Goal: Find contact information: Find contact information

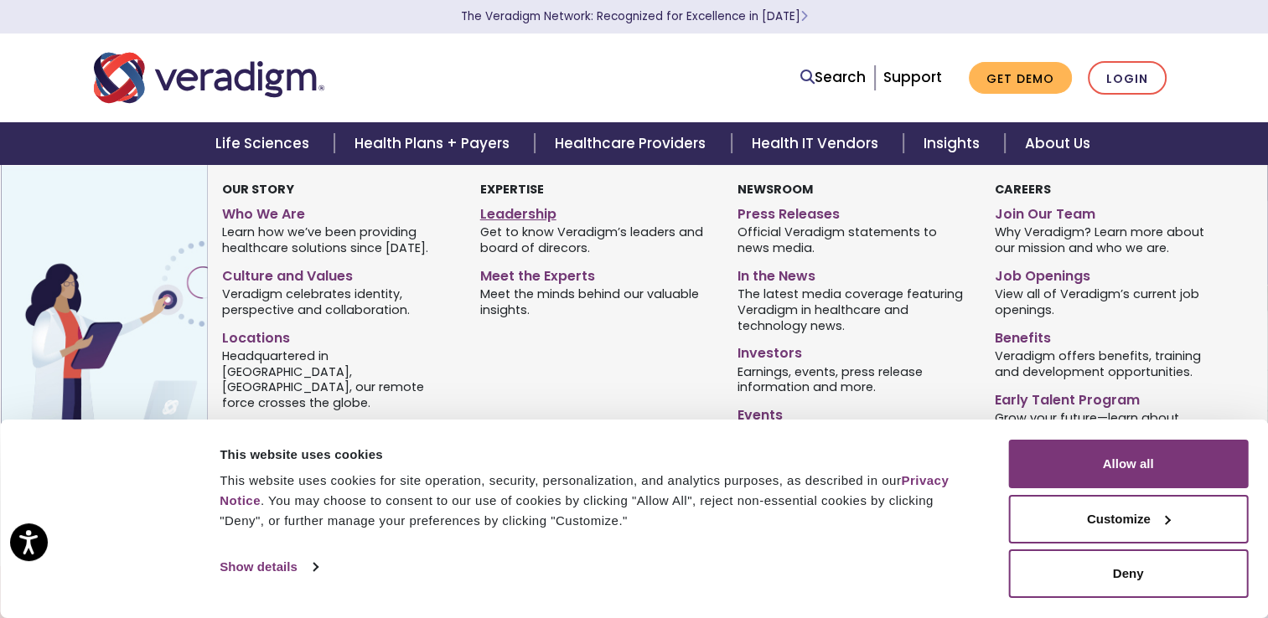
click at [515, 216] on link "Leadership" at bounding box center [596, 211] width 232 height 24
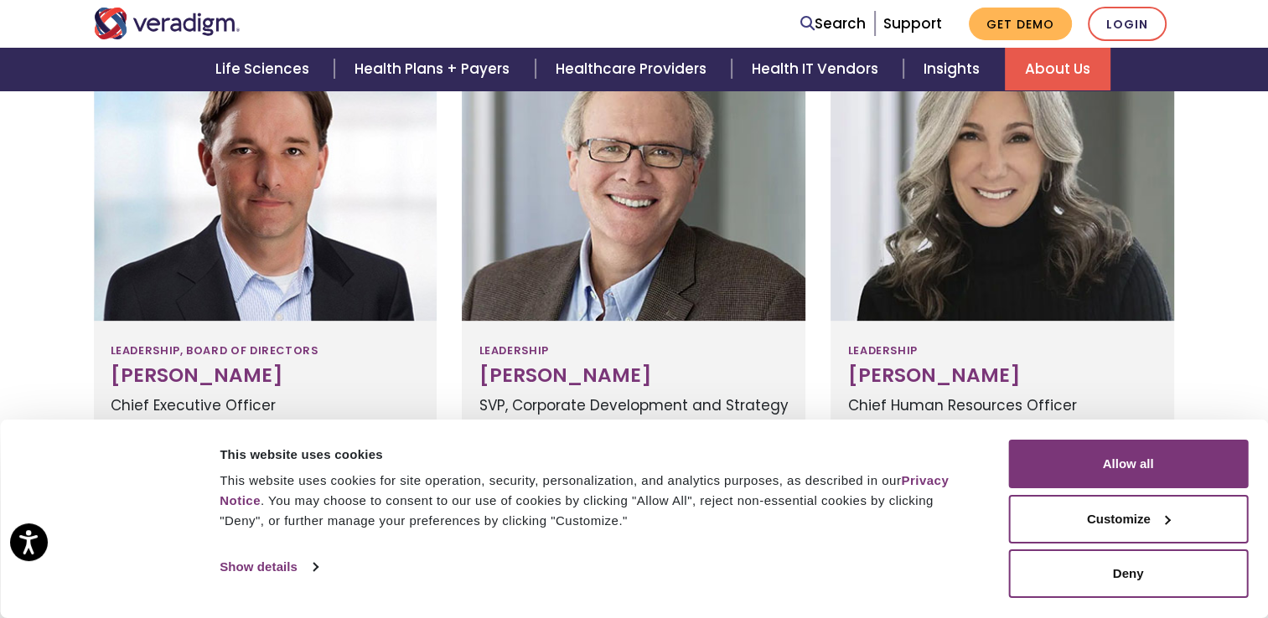
scroll to position [453, 0]
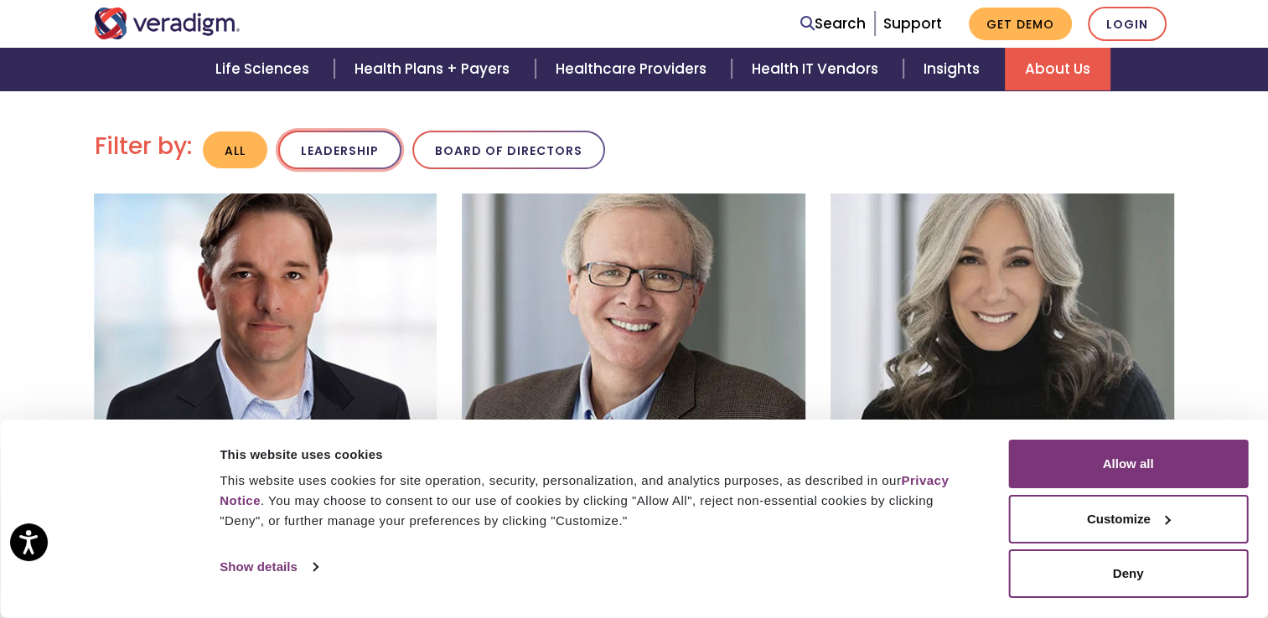
click at [338, 156] on button "Leadership" at bounding box center [339, 150] width 123 height 39
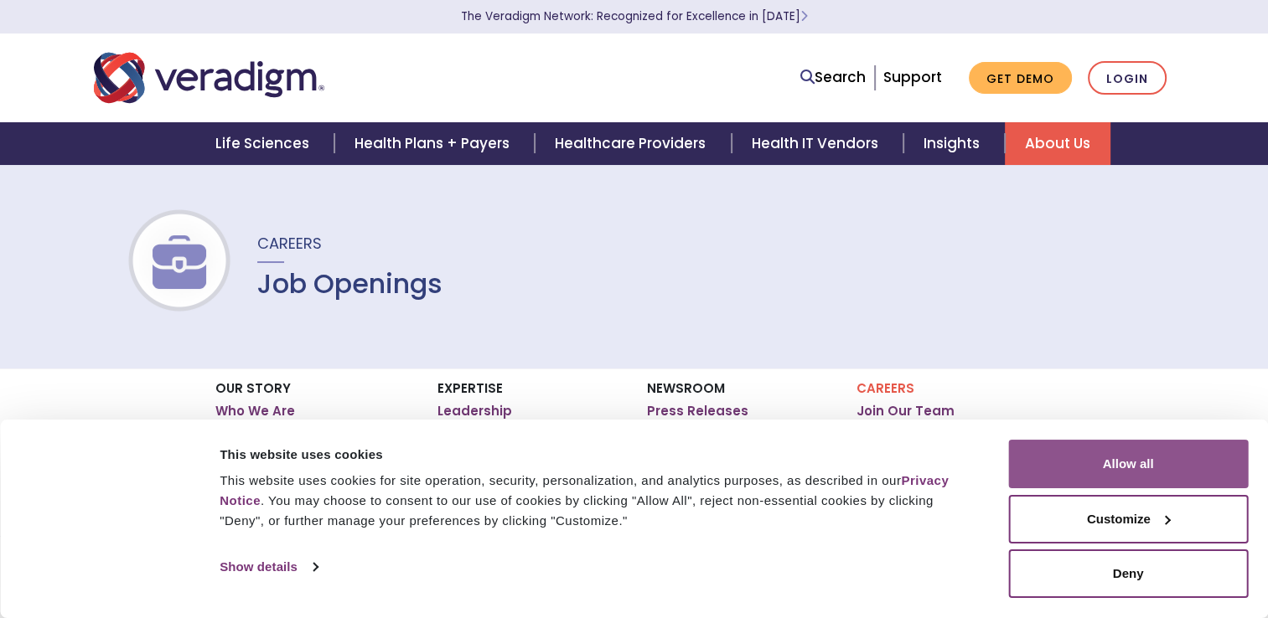
click at [1081, 457] on button "Allow all" at bounding box center [1128, 464] width 240 height 49
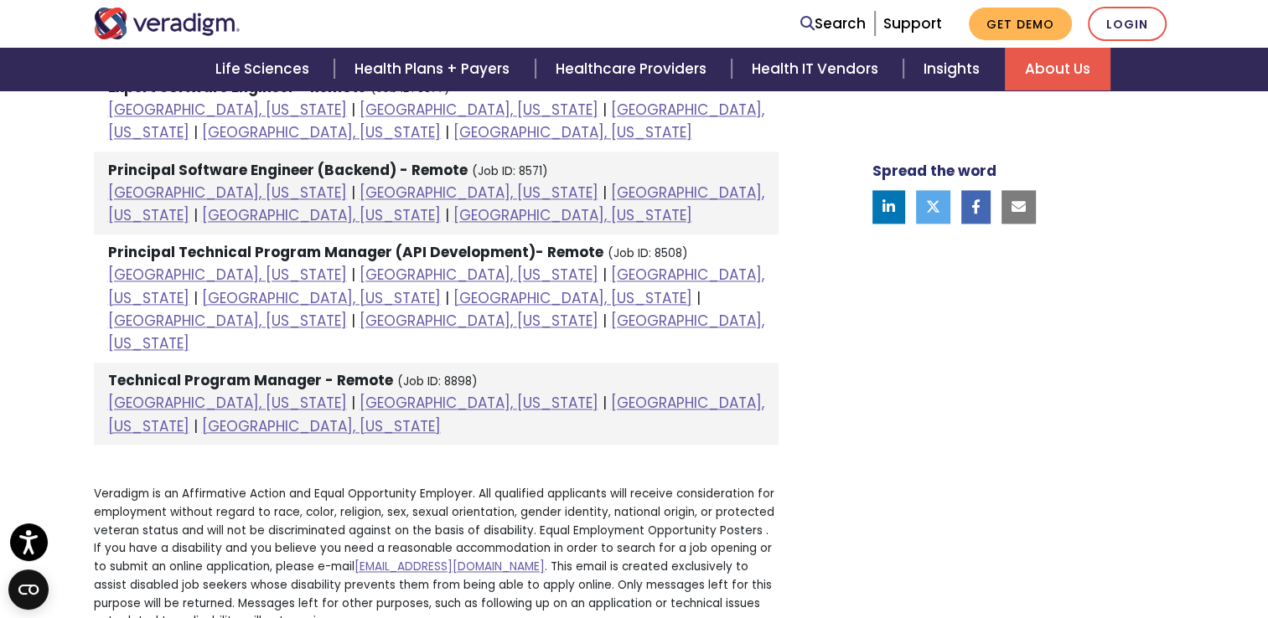
scroll to position [2290, 0]
